Goal: Information Seeking & Learning: Learn about a topic

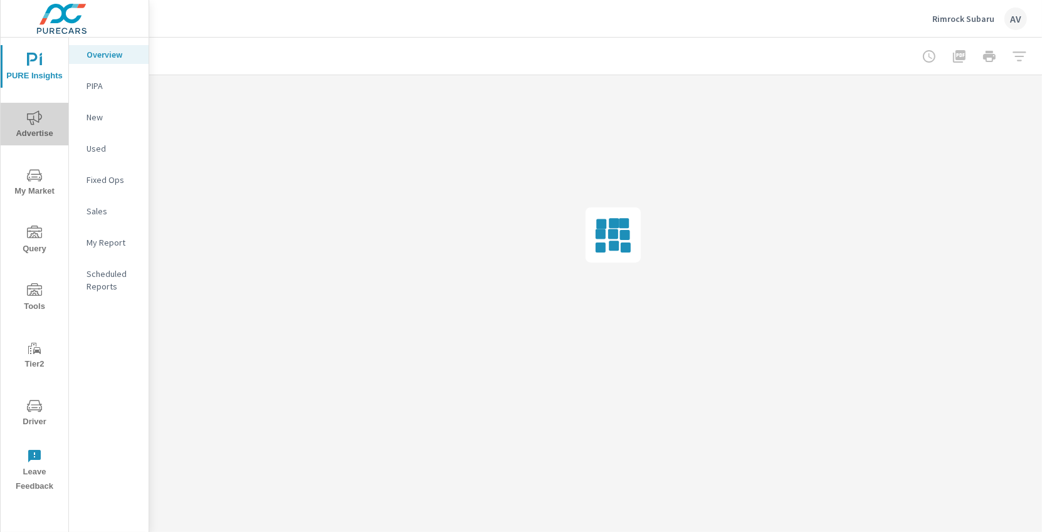
click at [30, 124] on icon "nav menu" at bounding box center [34, 117] width 15 height 15
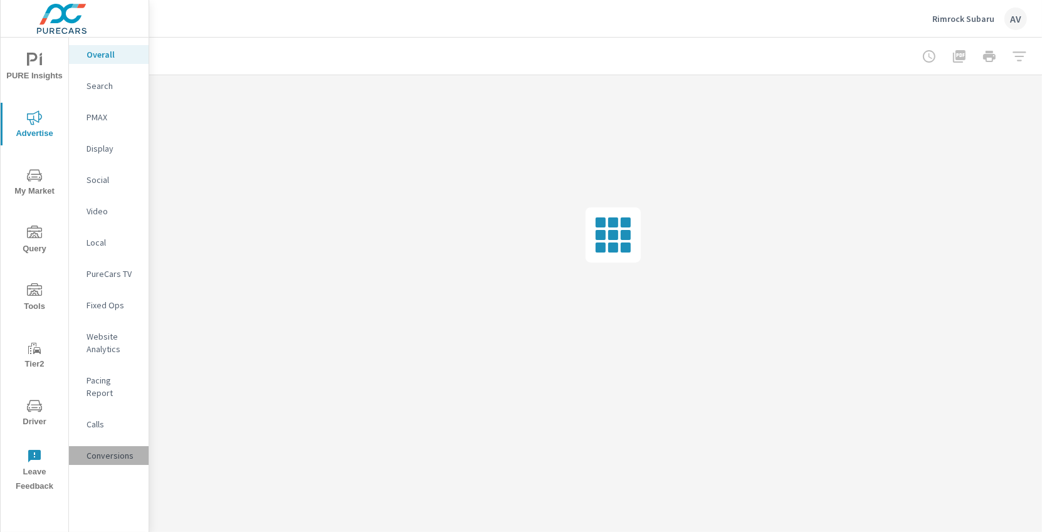
click at [94, 450] on p "Conversions" at bounding box center [113, 456] width 52 height 13
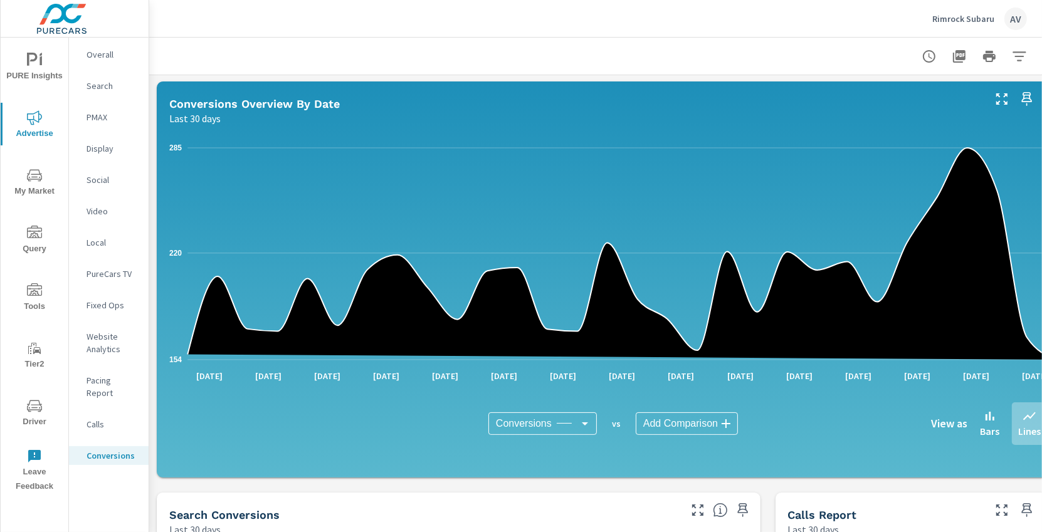
scroll to position [105, 45]
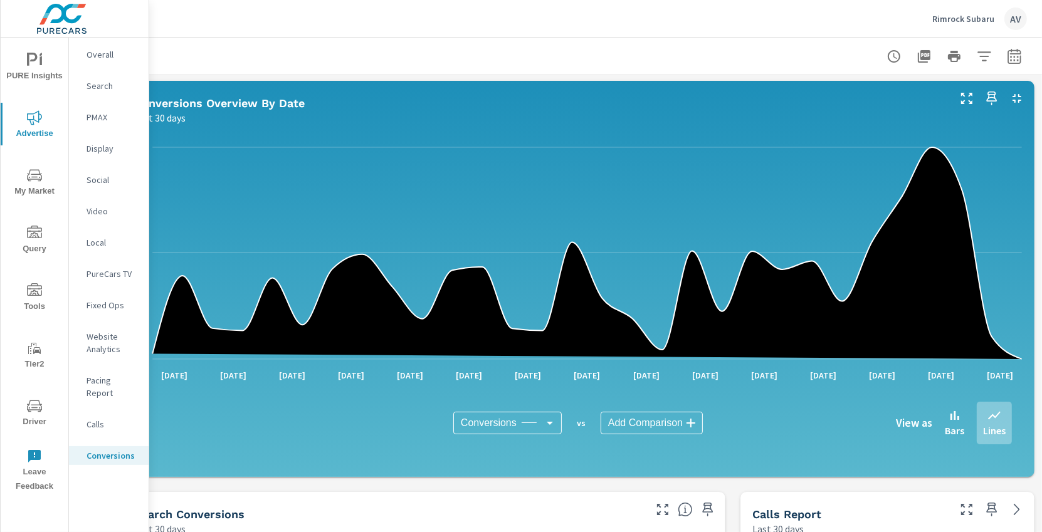
click at [1008, 63] on icon "button" at bounding box center [1014, 55] width 13 height 15
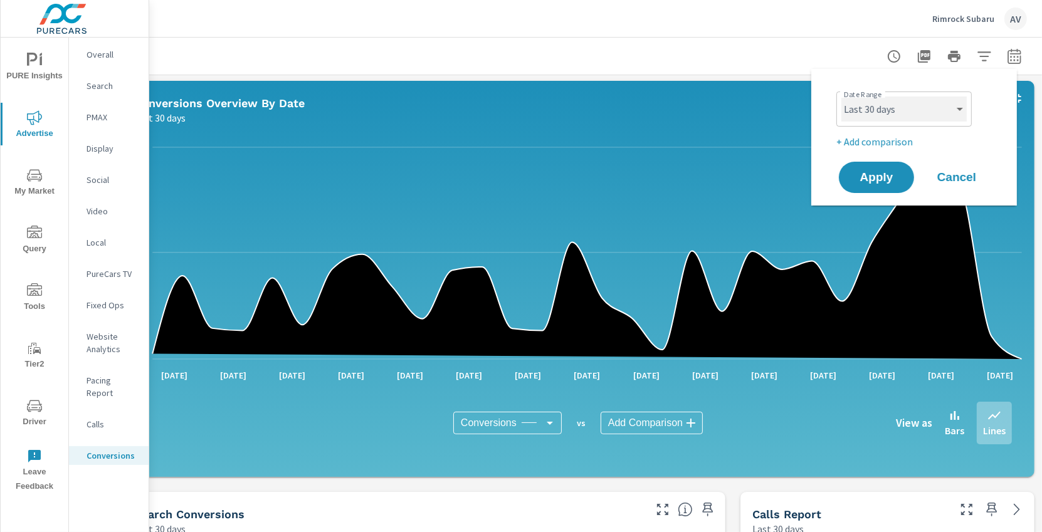
click at [926, 112] on select "Custom [DATE] Last week Last 7 days Last 14 days Last 30 days Last 45 days Last…" at bounding box center [904, 109] width 125 height 25
select select "custom"
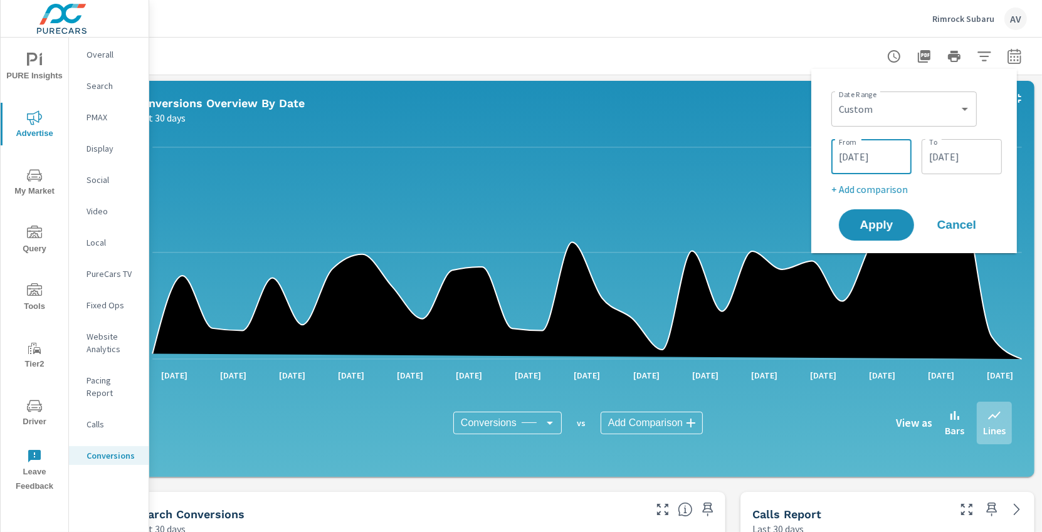
click at [872, 158] on input "[DATE]" at bounding box center [872, 156] width 70 height 25
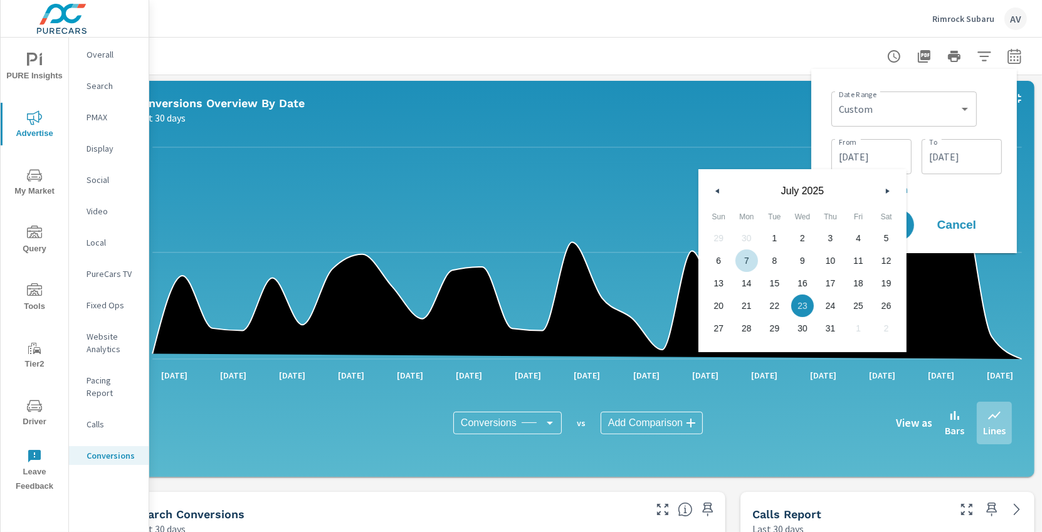
click at [752, 258] on span "7" at bounding box center [747, 261] width 28 height 16
click at [983, 164] on input "[DATE]" at bounding box center [962, 156] width 70 height 25
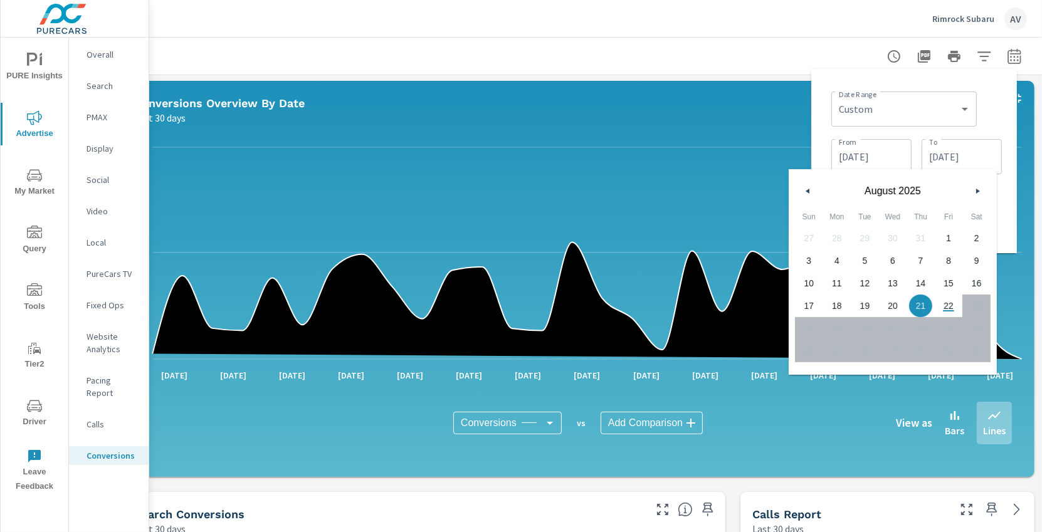
click at [924, 305] on span "21" at bounding box center [921, 306] width 28 height 16
click at [866, 146] on input "[DATE]" at bounding box center [872, 156] width 70 height 25
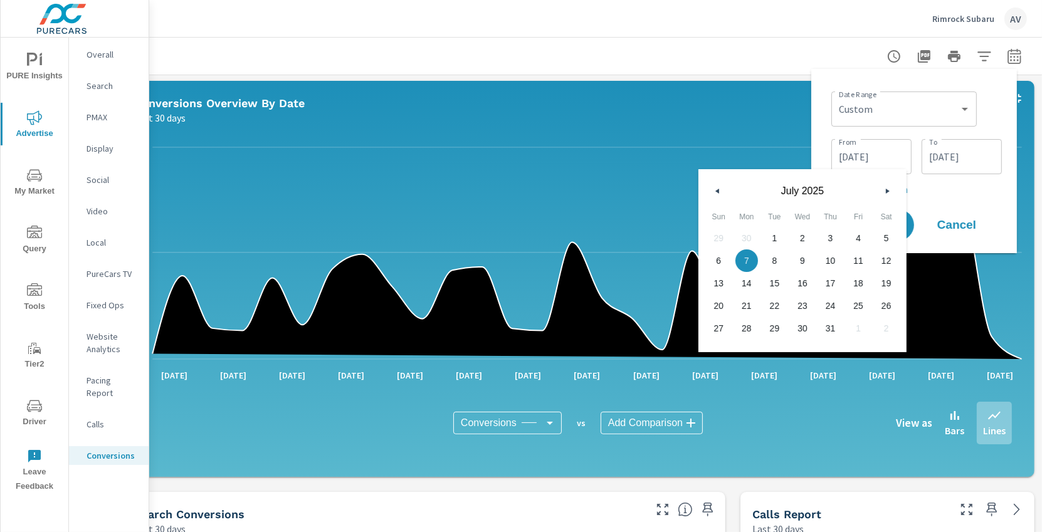
click at [888, 197] on button "button" at bounding box center [887, 191] width 15 height 15
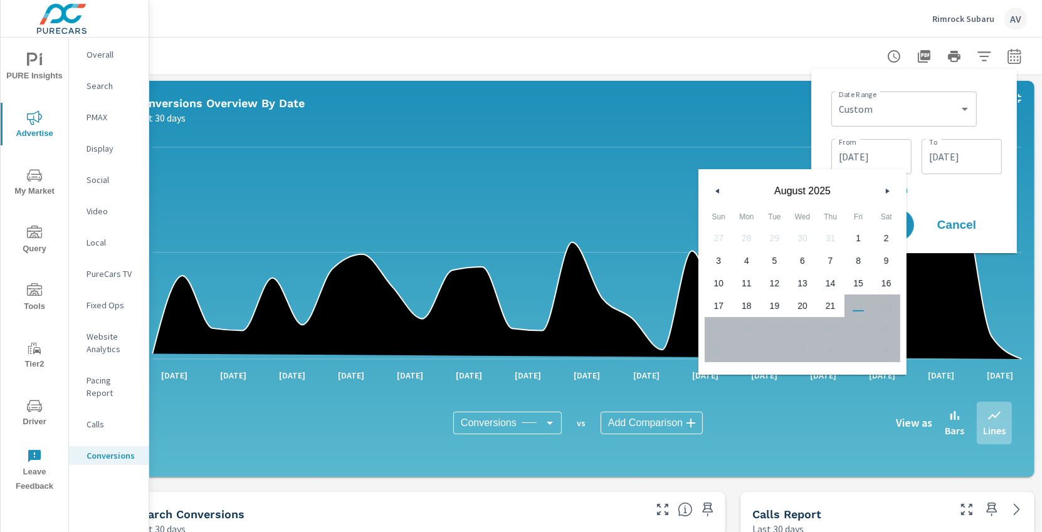
click at [754, 258] on span "4" at bounding box center [747, 261] width 28 height 16
type input "[DATE]"
click at [977, 155] on input "[DATE]" at bounding box center [962, 156] width 70 height 25
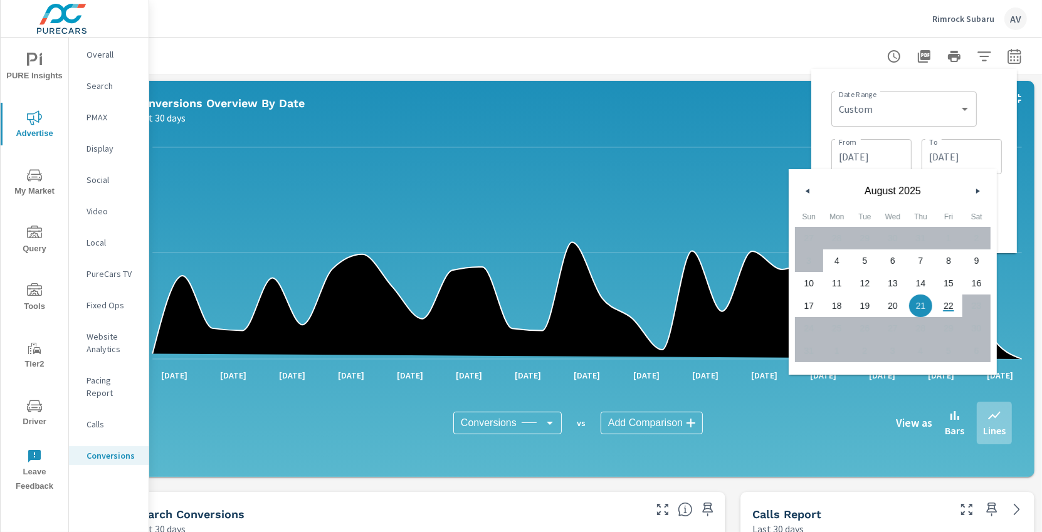
click at [926, 309] on span "21" at bounding box center [921, 306] width 28 height 16
click at [998, 119] on div "Date Range Custom [DATE] Last week Last 7 days Last 14 days Last 30 days Last 4…" at bounding box center [917, 108] width 171 height 43
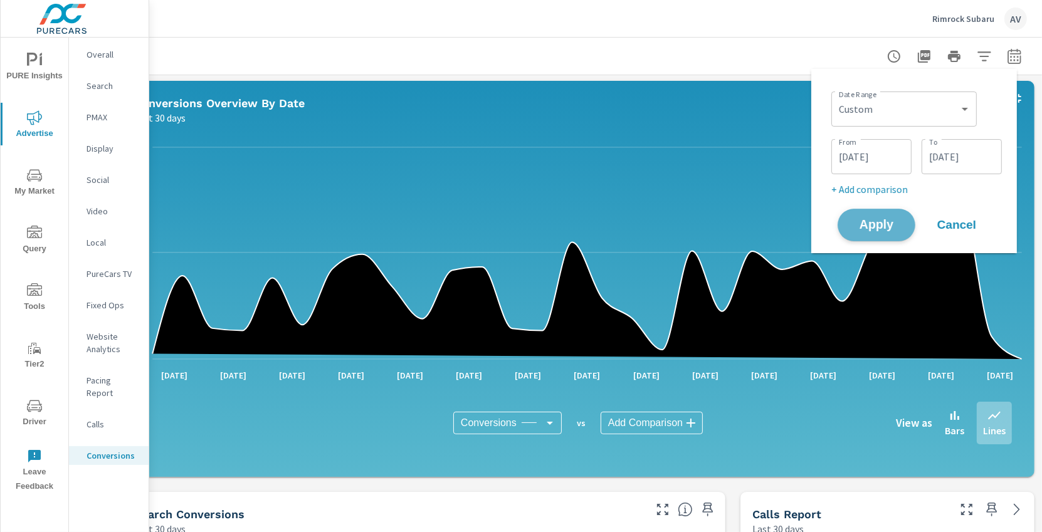
click at [885, 223] on span "Apply" at bounding box center [876, 226] width 51 height 12
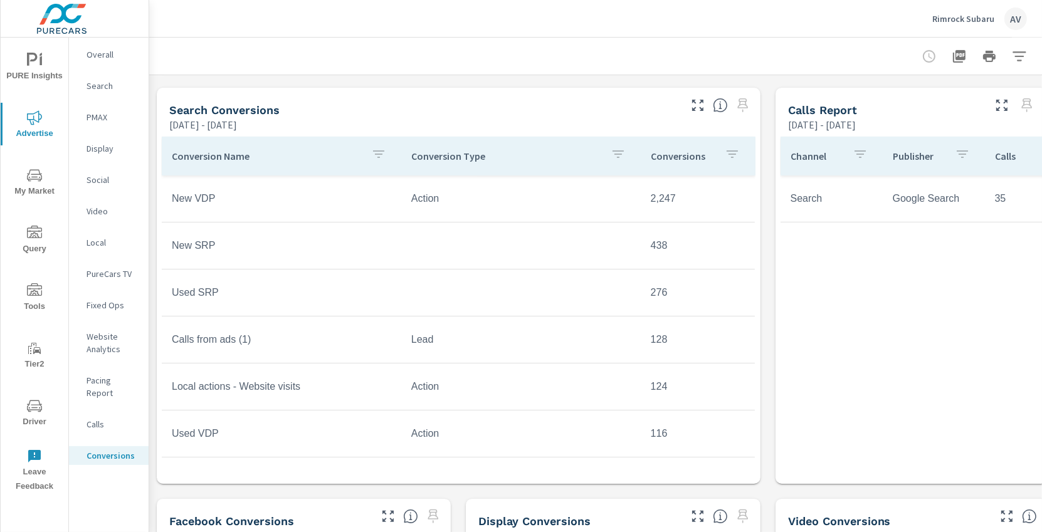
scroll to position [510, 0]
click at [448, 152] on p "Conversion Type" at bounding box center [505, 155] width 189 height 13
click at [448, 152] on p "Conversion Type" at bounding box center [498, 155] width 174 height 13
click at [596, 158] on icon "button" at bounding box center [603, 153] width 15 height 15
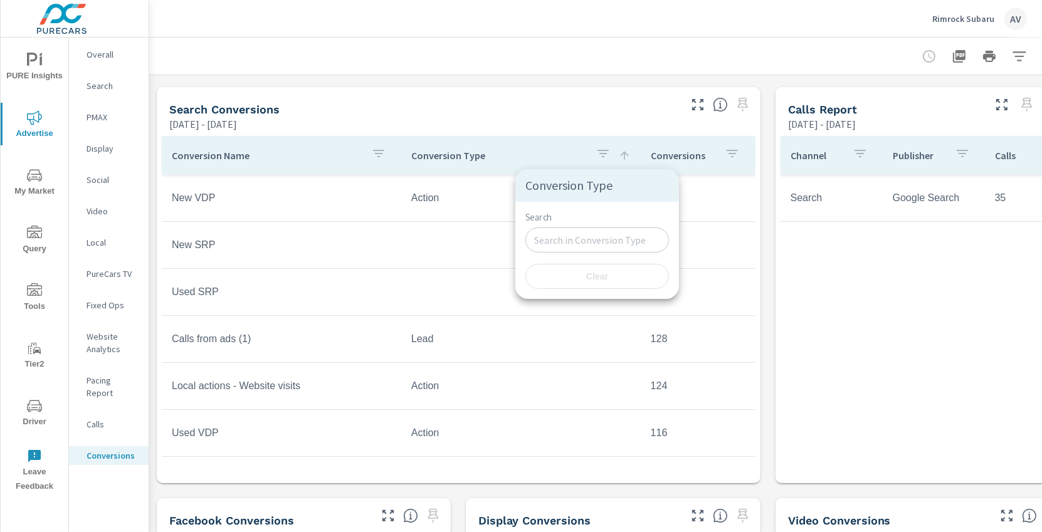
click at [548, 240] on input "Search" at bounding box center [598, 240] width 144 height 25
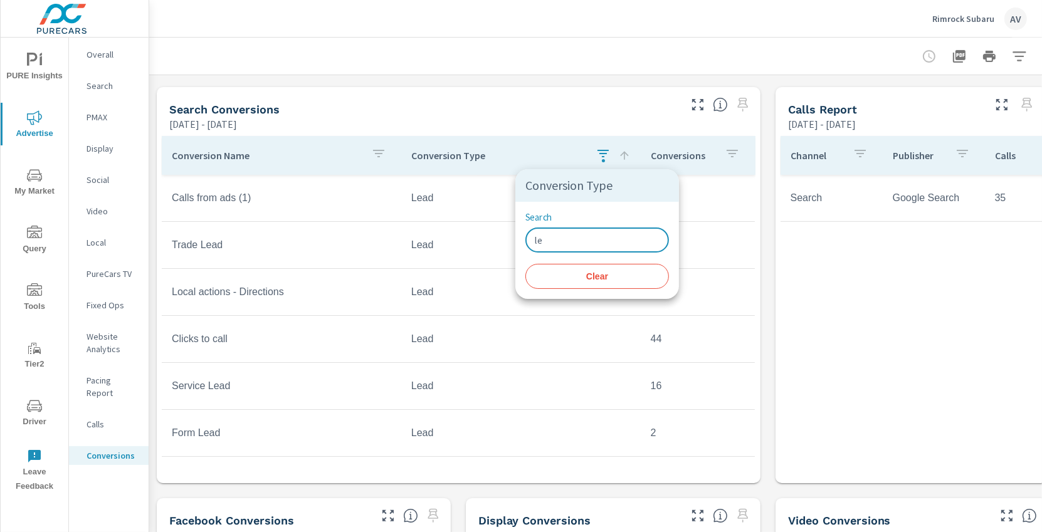
type input "l"
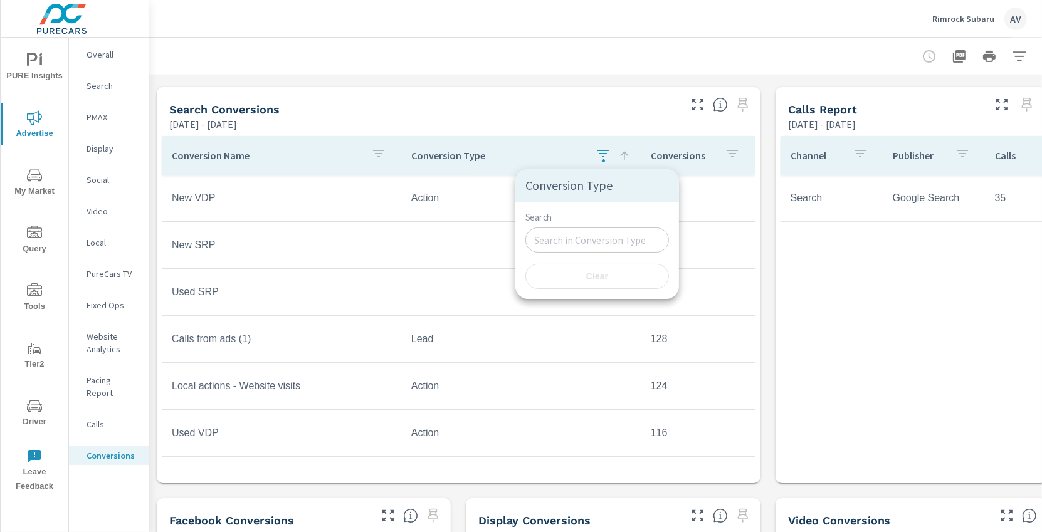
click at [544, 120] on div at bounding box center [521, 266] width 1042 height 532
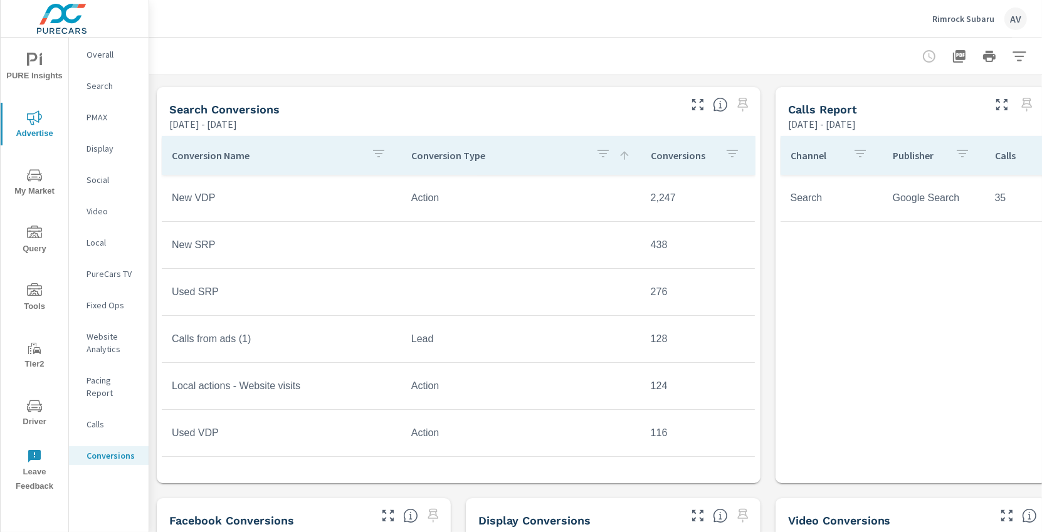
click at [467, 154] on p "Conversion Type" at bounding box center [498, 155] width 174 height 13
click at [468, 152] on p "Conversion Type" at bounding box center [505, 155] width 189 height 13
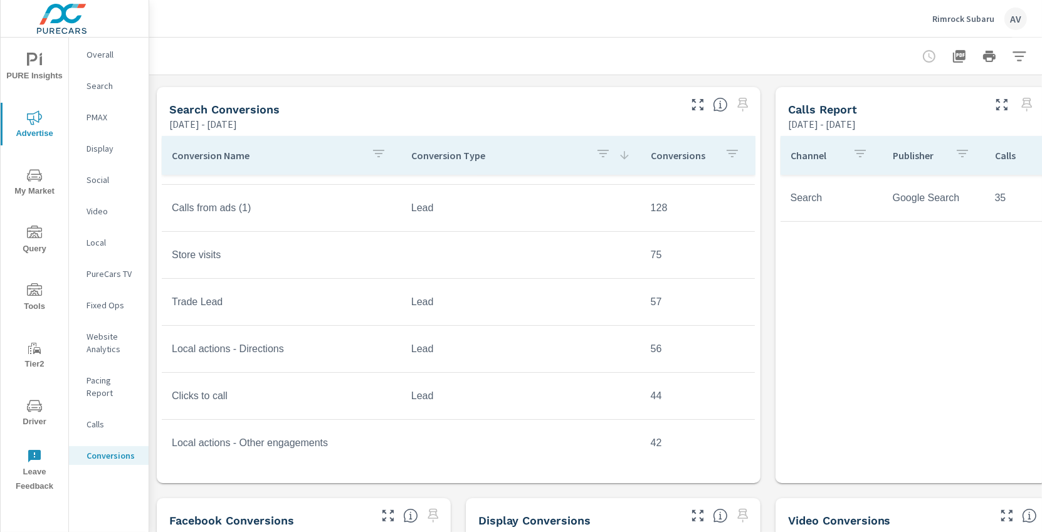
scroll to position [277, 0]
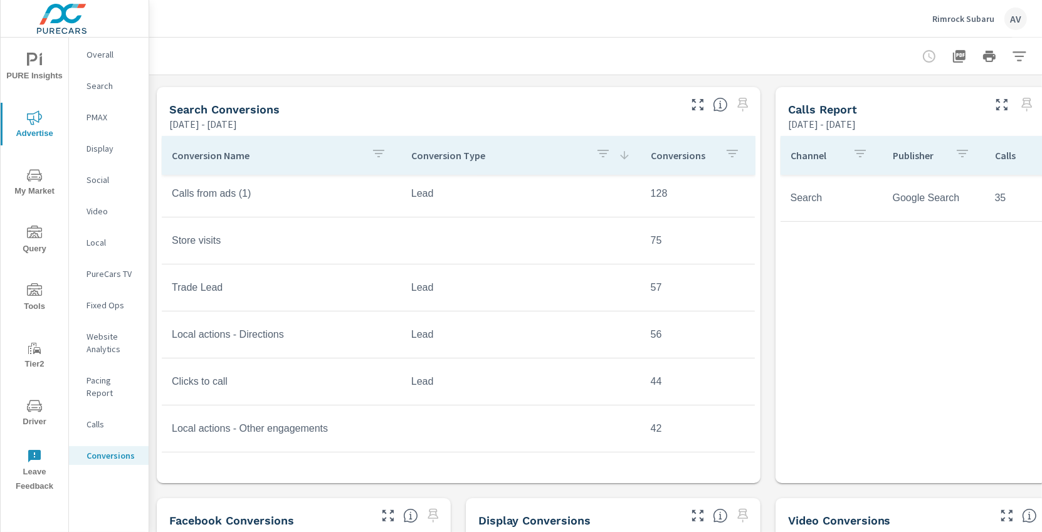
scroll to position [272, 0]
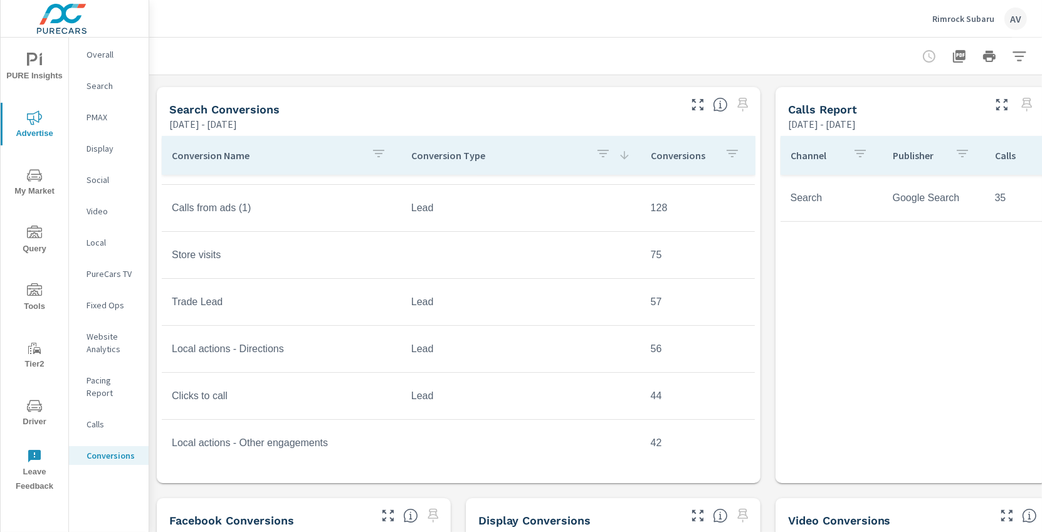
click at [465, 167] on div "Conversion Type" at bounding box center [521, 155] width 220 height 29
click at [556, 151] on p "Conversion Type" at bounding box center [505, 155] width 189 height 13
click at [697, 105] on icon "button" at bounding box center [698, 104] width 15 height 15
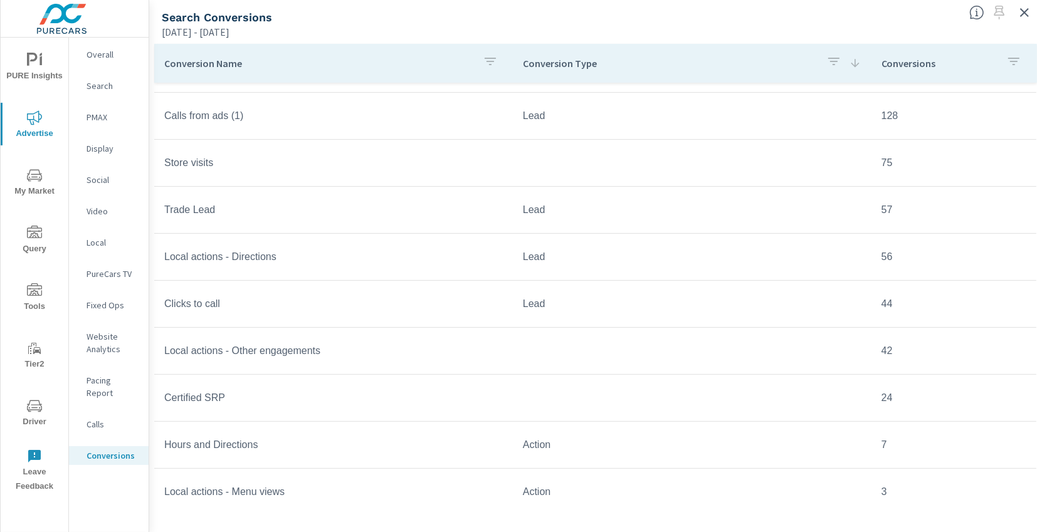
click at [571, 67] on p "Conversion Type" at bounding box center [670, 63] width 294 height 13
click at [844, 62] on icon "button" at bounding box center [849, 61] width 15 height 15
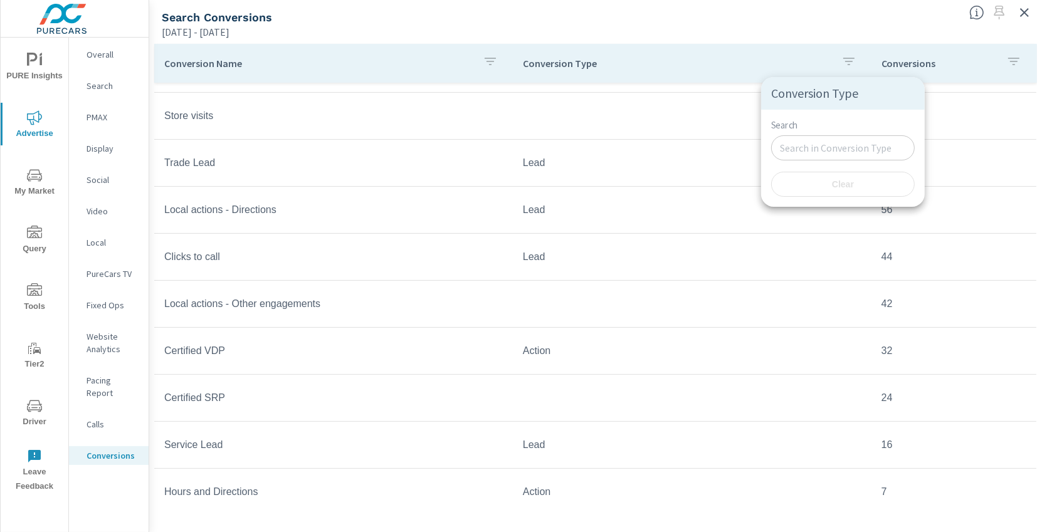
click at [801, 146] on input "Search" at bounding box center [843, 147] width 144 height 25
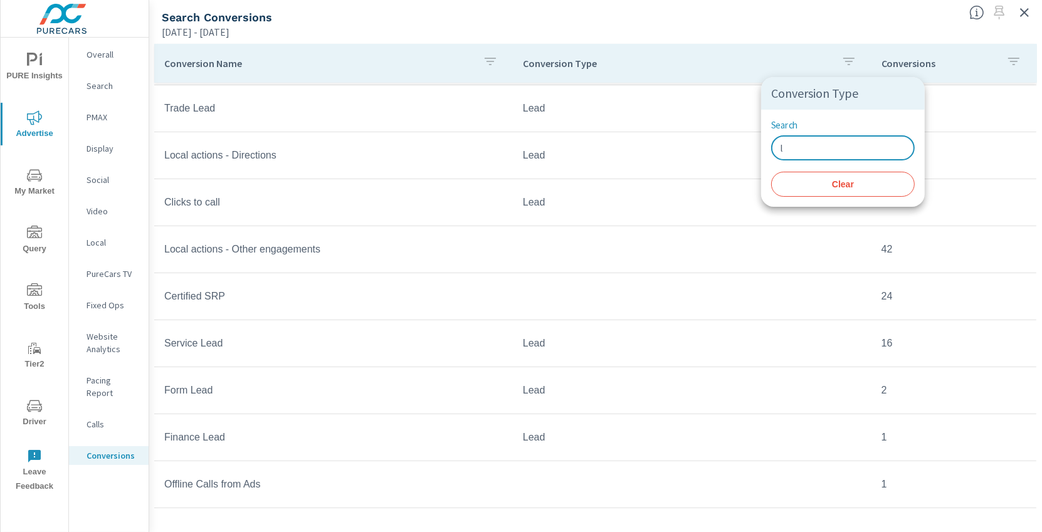
scroll to position [186, 0]
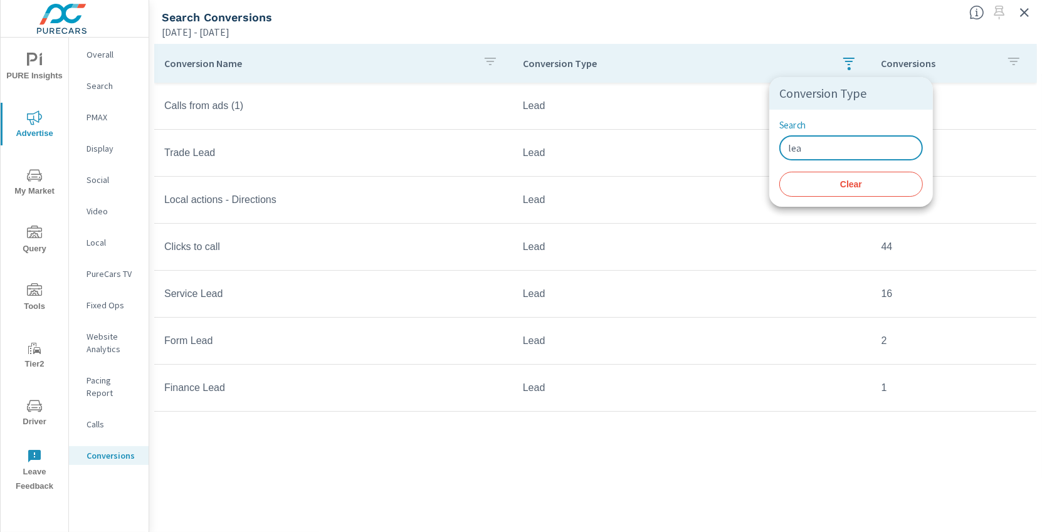
type input "lea"
click at [794, 70] on div at bounding box center [521, 266] width 1042 height 532
